Goal: Task Accomplishment & Management: Use online tool/utility

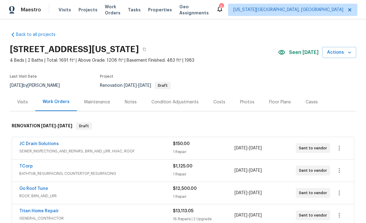
click at [141, 12] on div "Tasks" at bounding box center [134, 10] width 13 height 6
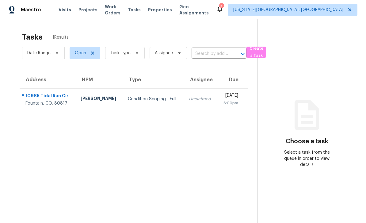
click at [120, 9] on span "Work Orders" at bounding box center [113, 10] width 16 height 12
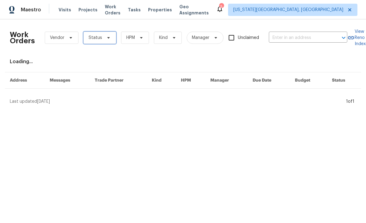
click at [112, 36] on span "Status" at bounding box center [99, 38] width 33 height 12
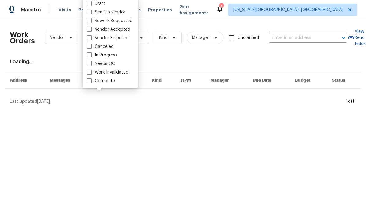
click at [91, 58] on label "In Progress" at bounding box center [102, 55] width 31 height 6
click at [91, 56] on input "In Progress" at bounding box center [89, 54] width 4 height 4
checkbox input "true"
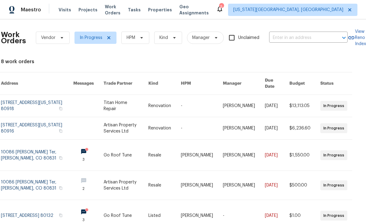
scroll to position [0, 10]
click at [112, 35] on span "In Progress" at bounding box center [95, 38] width 42 height 12
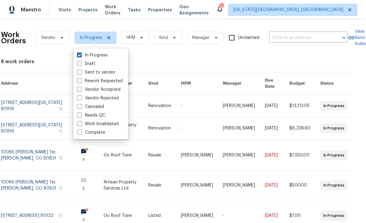
click at [78, 109] on label "Canceled" at bounding box center [90, 107] width 27 height 6
click at [78, 108] on input "Canceled" at bounding box center [79, 106] width 4 height 4
checkbox input "true"
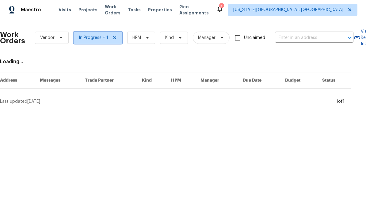
click at [101, 37] on span "In Progress + 1" at bounding box center [93, 38] width 29 height 6
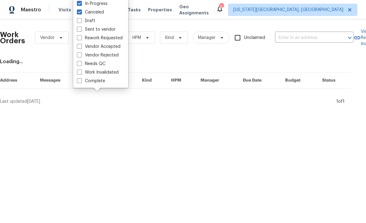
click at [78, 6] on label "In Progress" at bounding box center [92, 4] width 31 height 6
click at [78, 5] on input "In Progress" at bounding box center [79, 3] width 4 height 4
checkbox input "false"
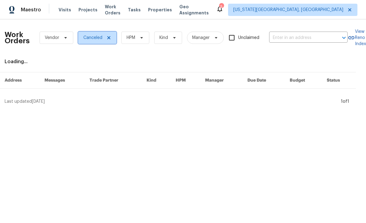
click at [107, 40] on icon at bounding box center [108, 37] width 5 height 5
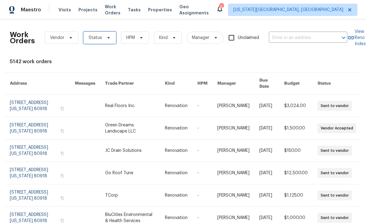
click at [94, 41] on span "Status" at bounding box center [99, 38] width 33 height 12
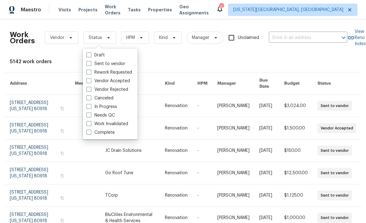
click at [88, 114] on span at bounding box center [88, 114] width 5 height 5
click at [88, 114] on input "Needs QC" at bounding box center [88, 114] width 4 height 4
checkbox input "true"
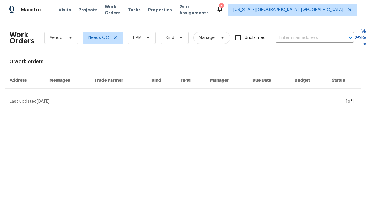
click at [165, 9] on span "Properties" at bounding box center [160, 10] width 24 height 6
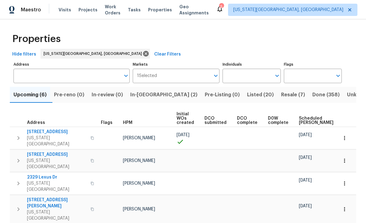
click at [108, 9] on span "Work Orders" at bounding box center [113, 10] width 16 height 12
